Goal: Transaction & Acquisition: Purchase product/service

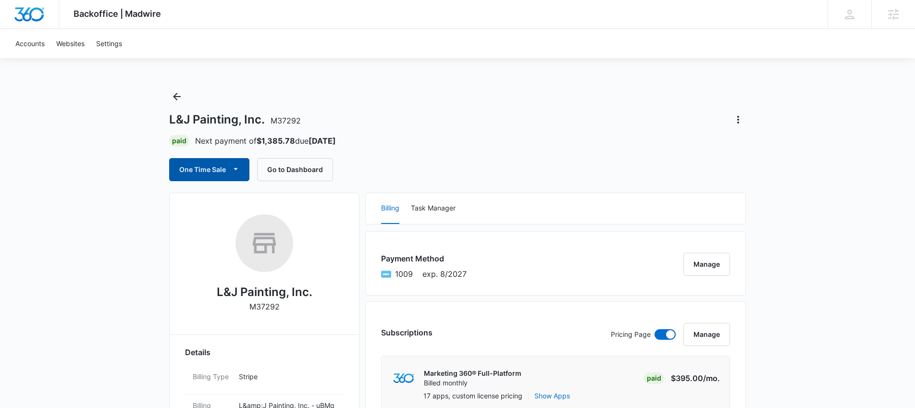
click at [190, 174] on button "One Time Sale" at bounding box center [209, 169] width 80 height 23
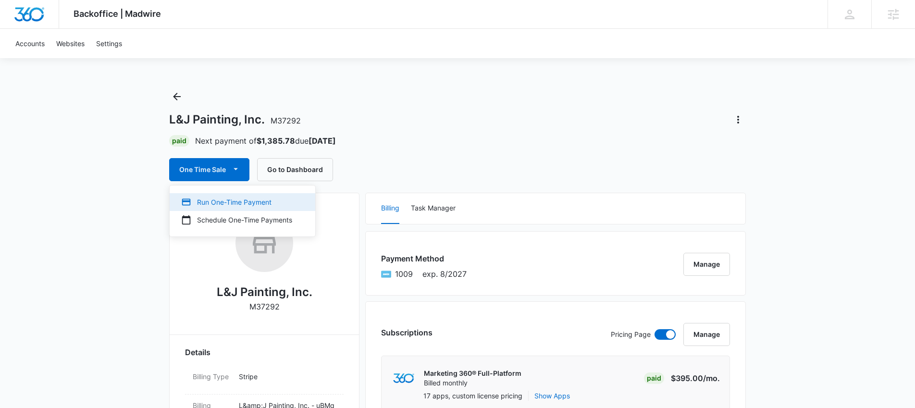
click at [203, 196] on button "Run One-Time Payment" at bounding box center [243, 202] width 146 height 18
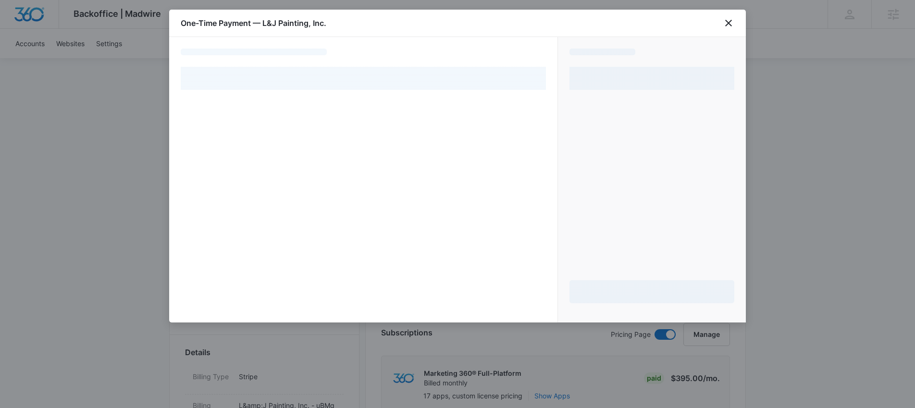
select select "pm_1Q6WsmA4n8RTgNjUenQWnQtA"
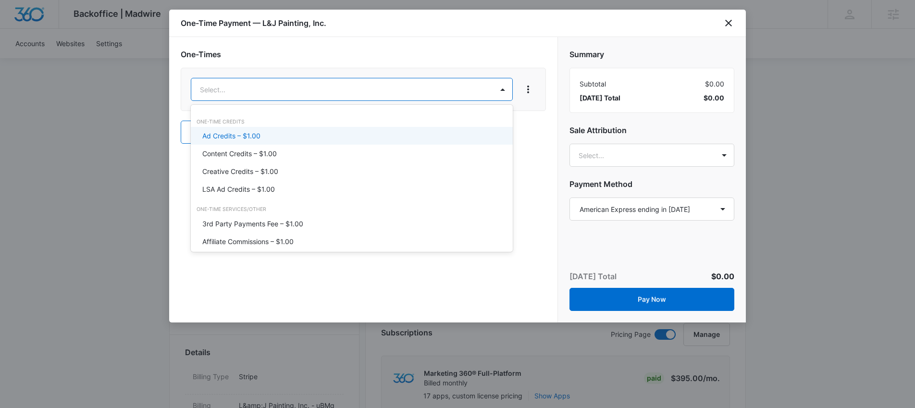
click at [297, 132] on div "Ad Credits – $1.00" at bounding box center [350, 136] width 297 height 10
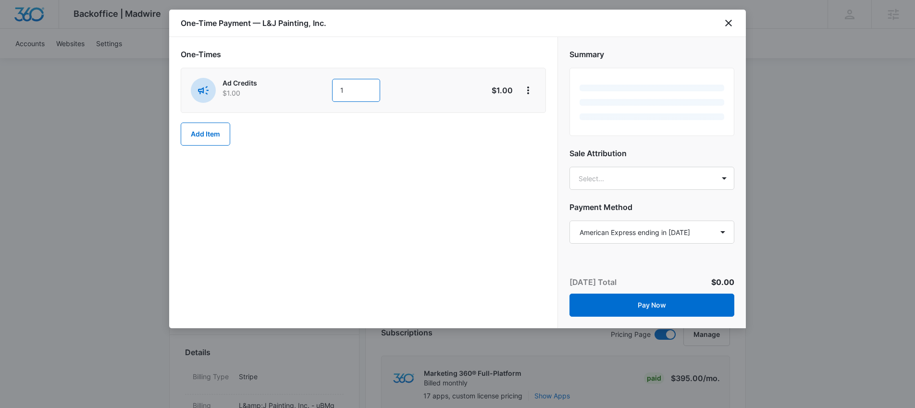
click at [341, 91] on input "1" at bounding box center [356, 90] width 48 height 23
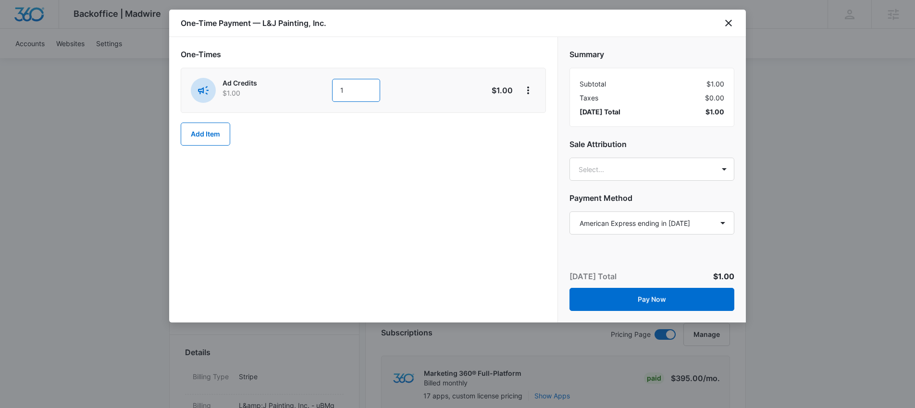
click at [341, 91] on input "1" at bounding box center [356, 90] width 48 height 23
type input "500"
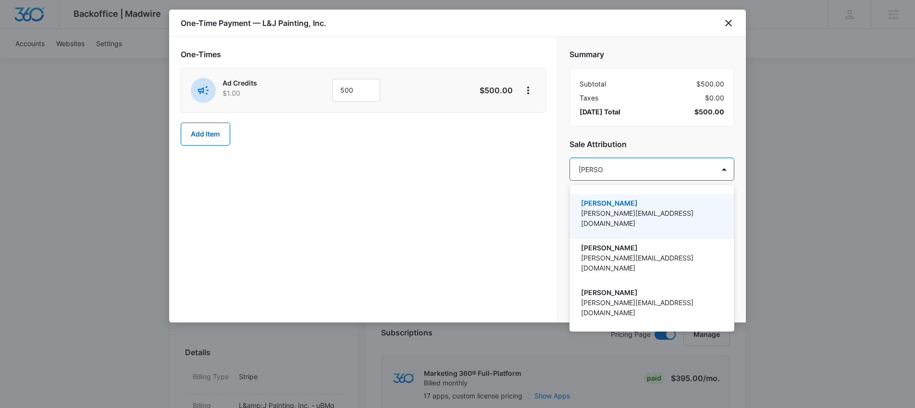
type input "[PERSON_NAME]"
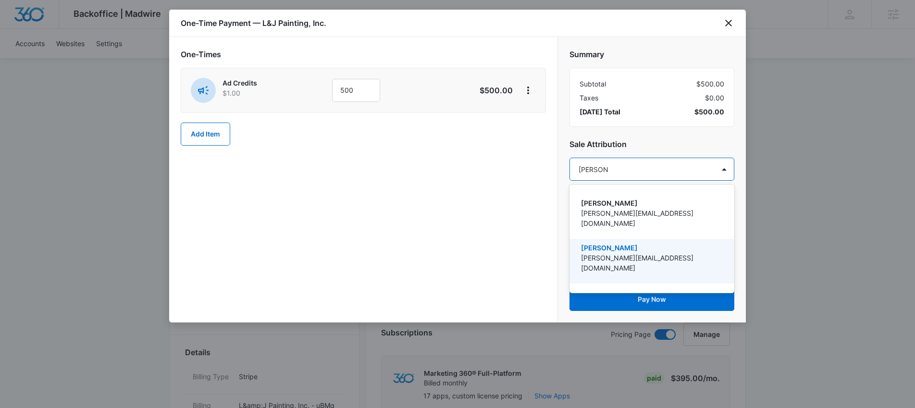
click at [638, 243] on p "[PERSON_NAME]" at bounding box center [651, 248] width 140 height 10
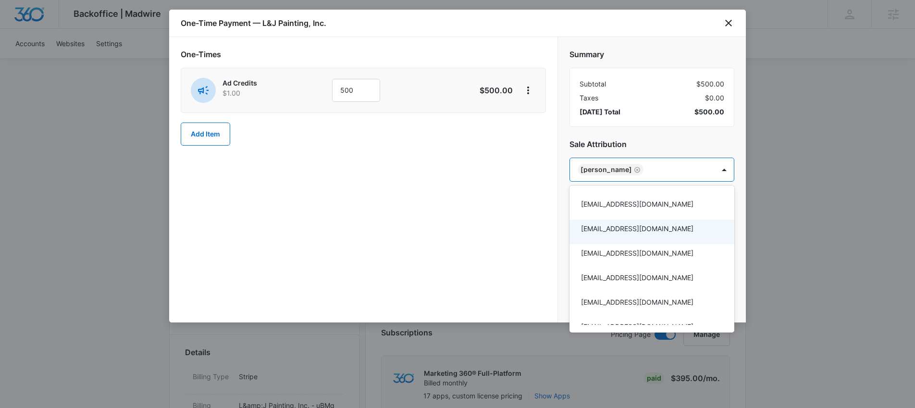
click at [518, 218] on div at bounding box center [457, 204] width 915 height 408
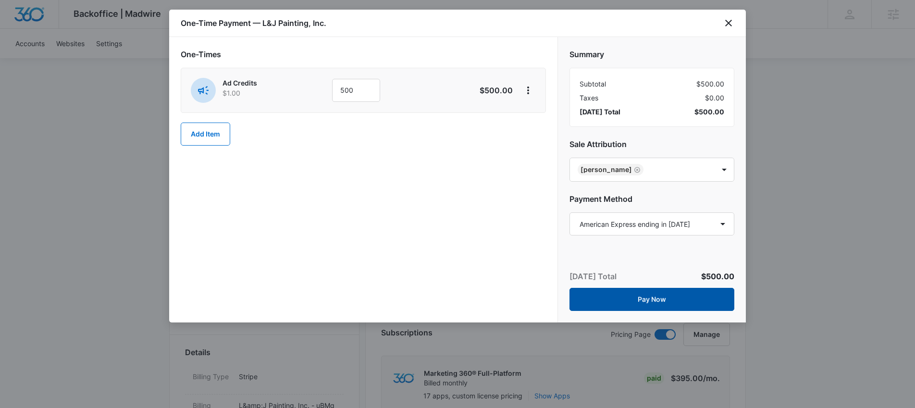
click at [594, 295] on button "Pay Now" at bounding box center [651, 299] width 165 height 23
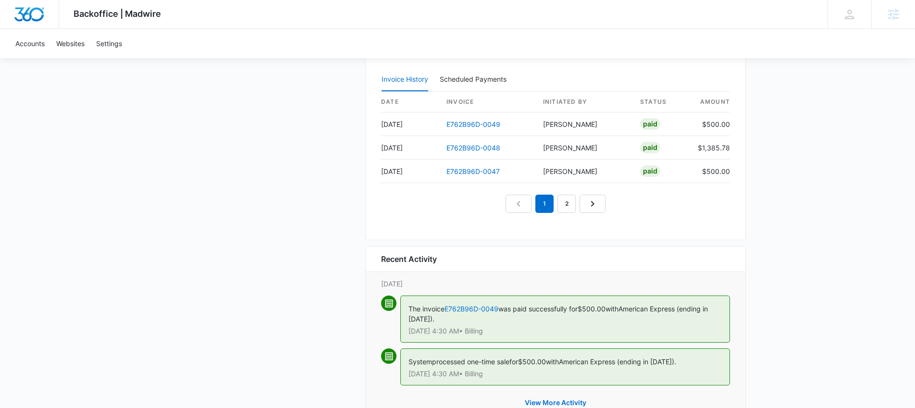
scroll to position [1049, 0]
